Goal: Task Accomplishment & Management: Use online tool/utility

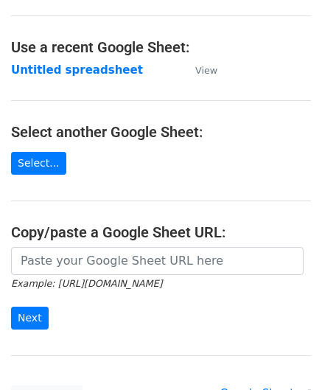
scroll to position [147, 0]
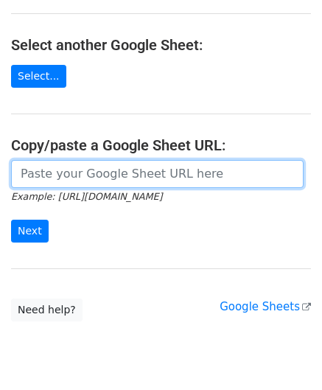
click at [52, 168] on input "url" at bounding box center [157, 174] width 292 height 28
paste input "[URL][DOMAIN_NAME]"
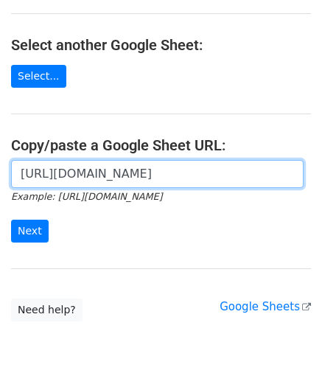
scroll to position [0, 323]
type input "[URL][DOMAIN_NAME]"
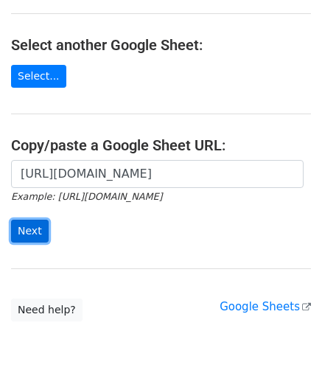
click at [27, 226] on input "Next" at bounding box center [30, 231] width 38 height 23
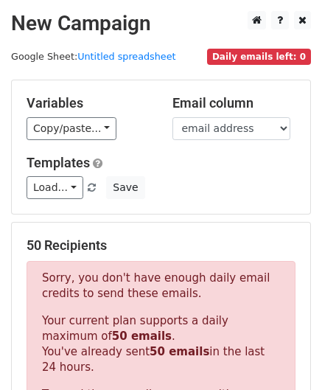
scroll to position [497, 0]
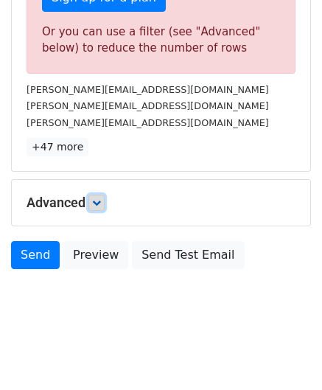
click at [93, 197] on link at bounding box center [96, 202] width 16 height 16
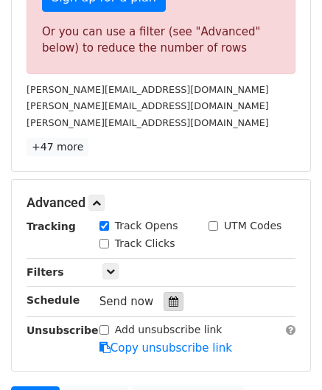
click at [169, 300] on icon at bounding box center [174, 301] width 10 height 10
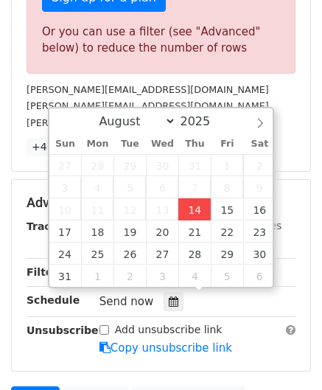
type input "2025-08-14 12:00"
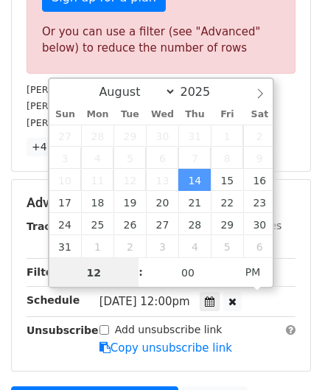
scroll to position [401, 0]
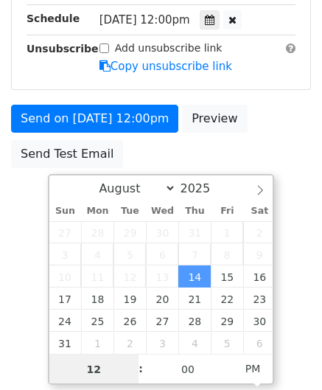
paste input "8"
type input "8"
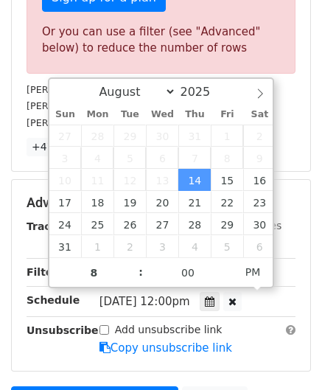
type input "2025-08-14 20:00"
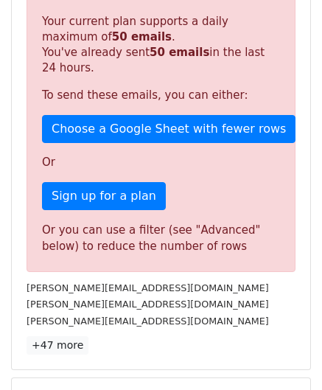
scroll to position [567, 0]
